Goal: Task Accomplishment & Management: Complete application form

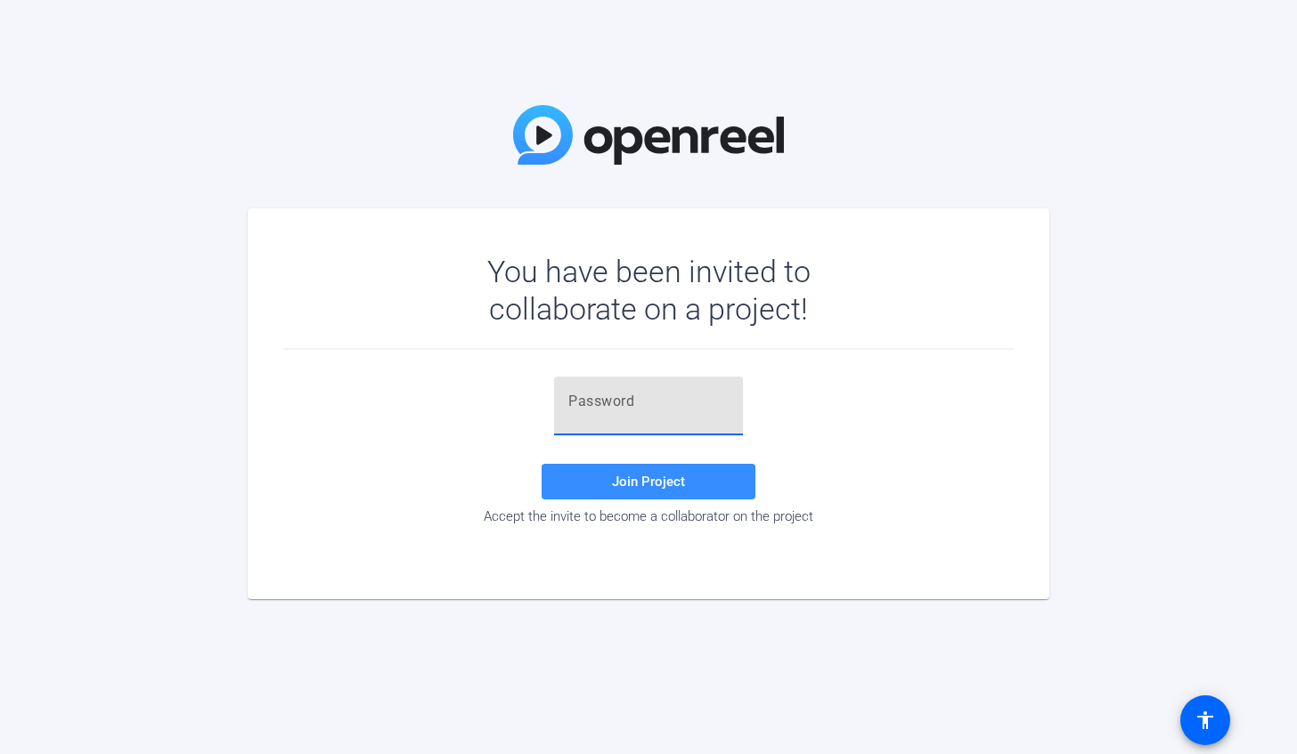
click at [642, 403] on input "text" at bounding box center [648, 401] width 160 height 21
paste input "{kHTa6"
type input "{kHTa6"
click at [645, 495] on span at bounding box center [649, 482] width 214 height 43
